Goal: Find specific page/section: Find specific page/section

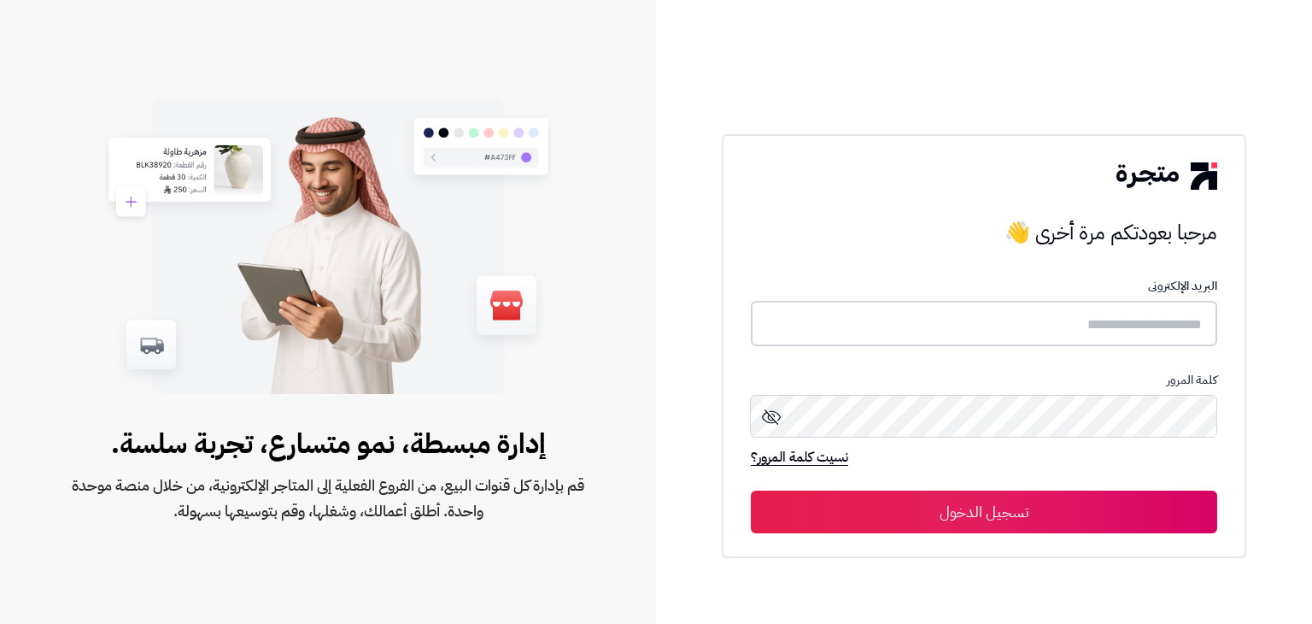
type input "******"
click at [1008, 505] on button "تسجيل الدخول" at bounding box center [984, 510] width 466 height 43
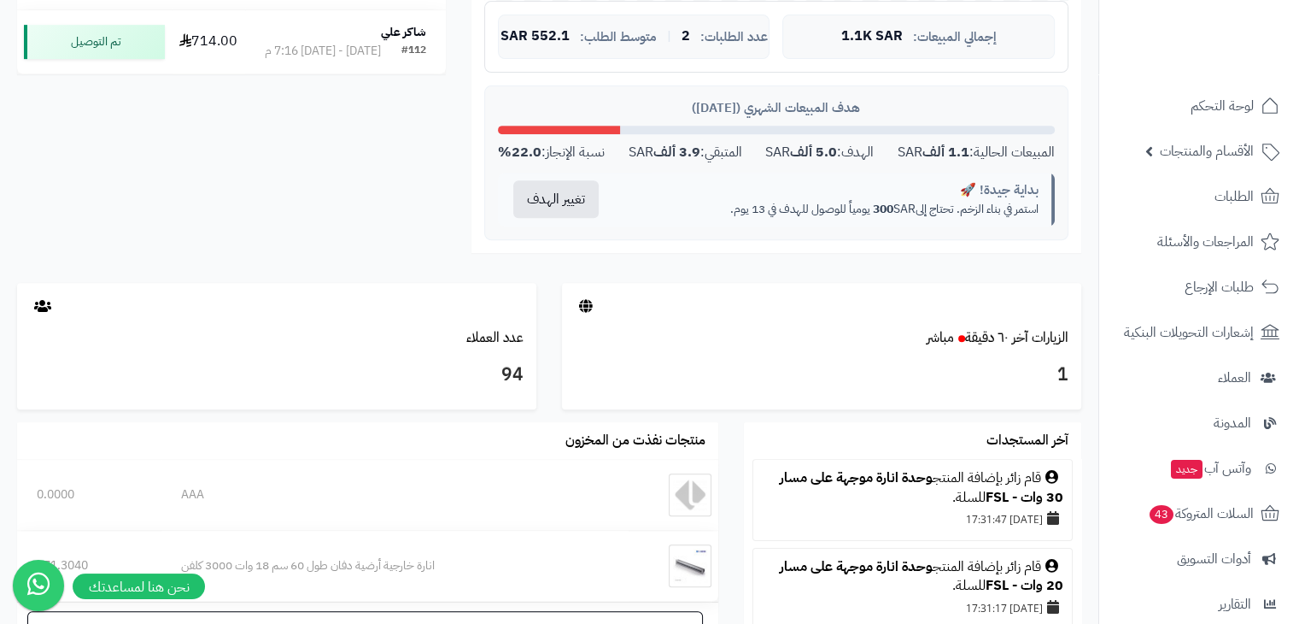
scroll to position [714, 0]
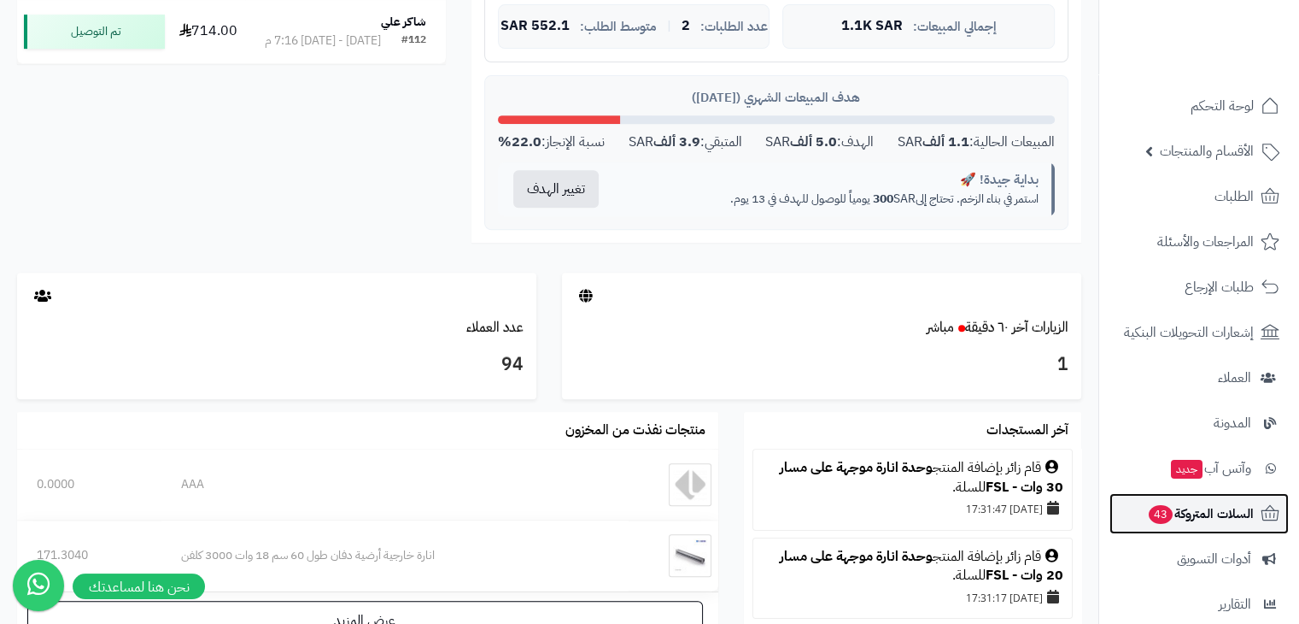
click at [1184, 513] on span "السلات المتروكة 43" at bounding box center [1200, 513] width 107 height 24
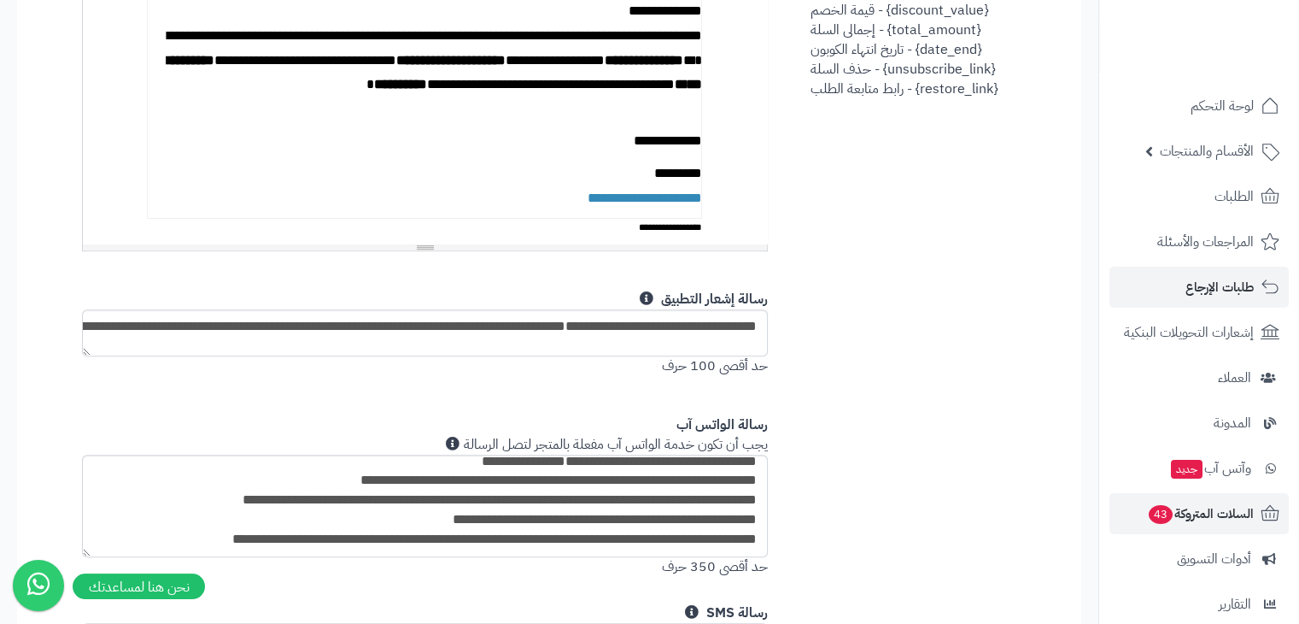
scroll to position [940, 0]
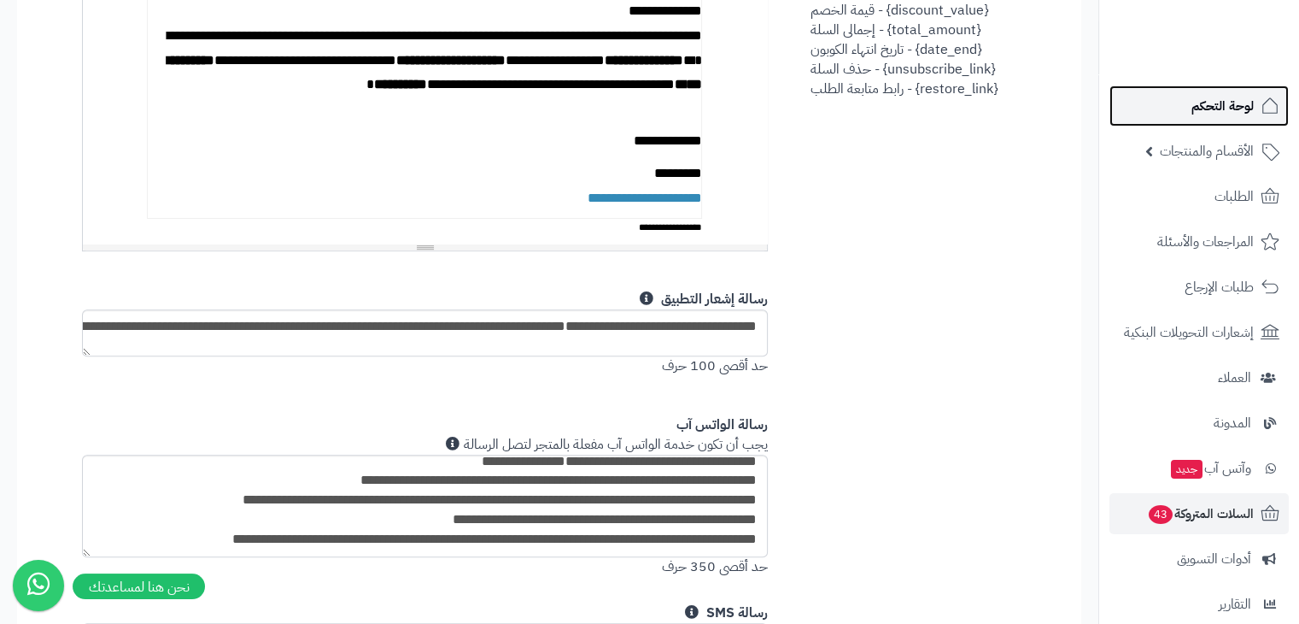
click at [1210, 113] on span "لوحة التحكم" at bounding box center [1223, 106] width 62 height 24
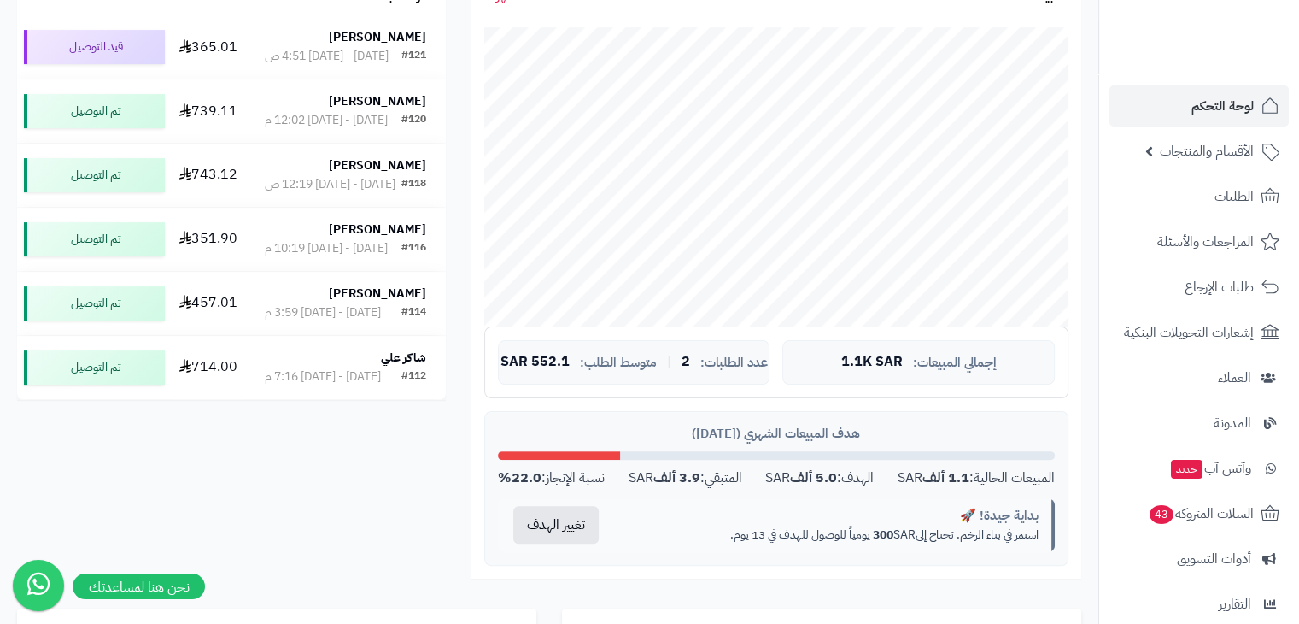
scroll to position [379, 0]
